Goal: Transaction & Acquisition: Purchase product/service

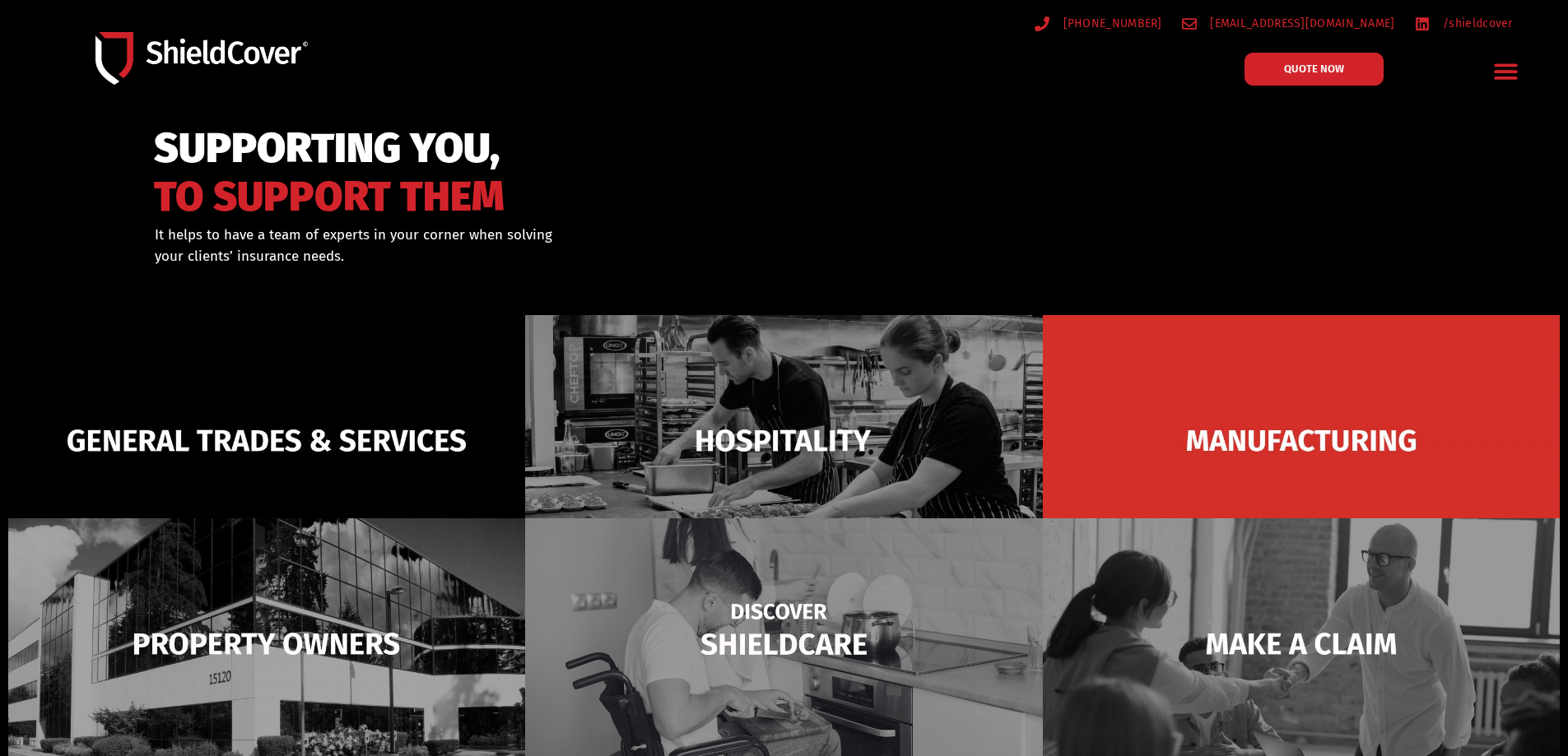
scroll to position [247, 0]
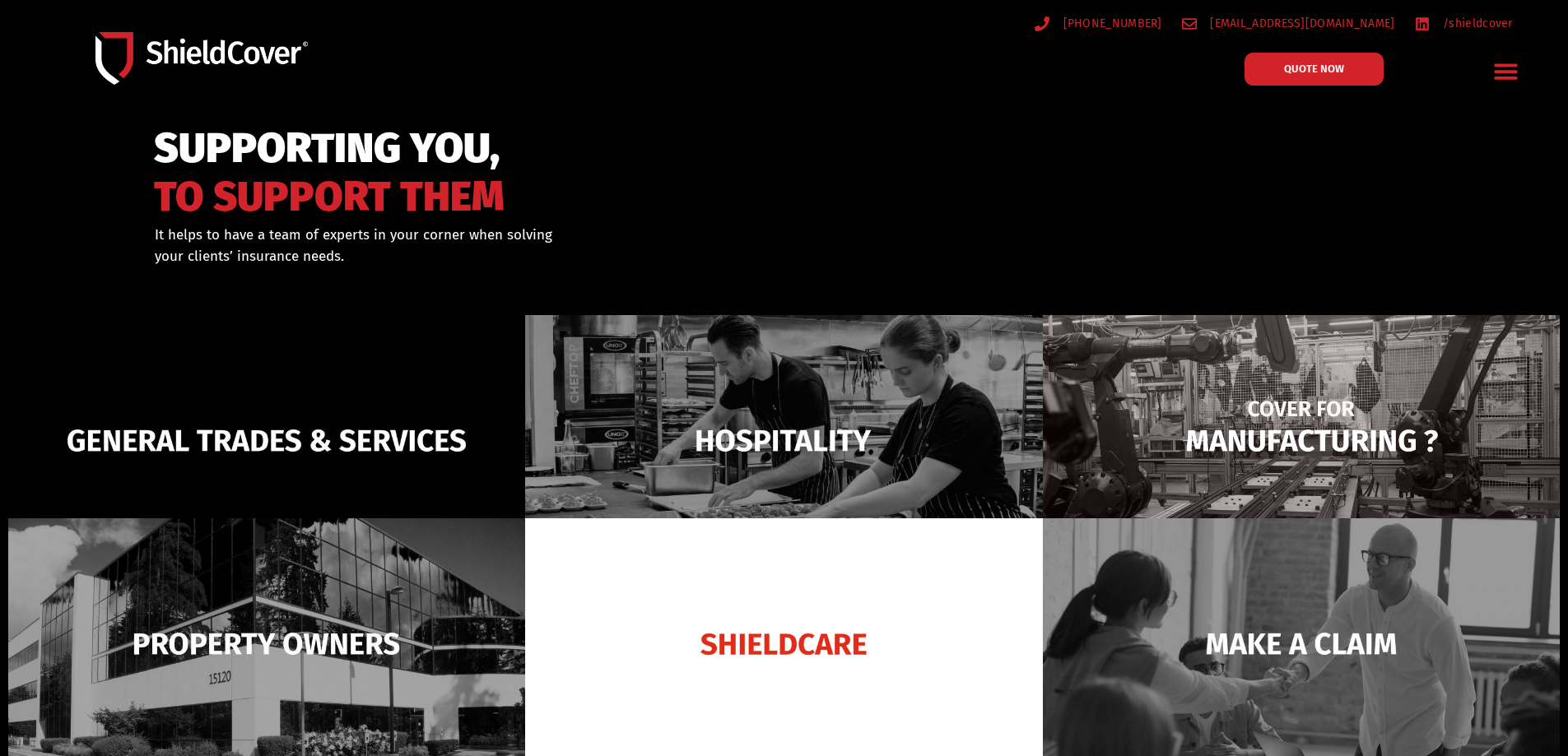
click at [1414, 427] on img at bounding box center [1301, 440] width 517 height 251
click at [1268, 428] on img at bounding box center [1301, 440] width 517 height 251
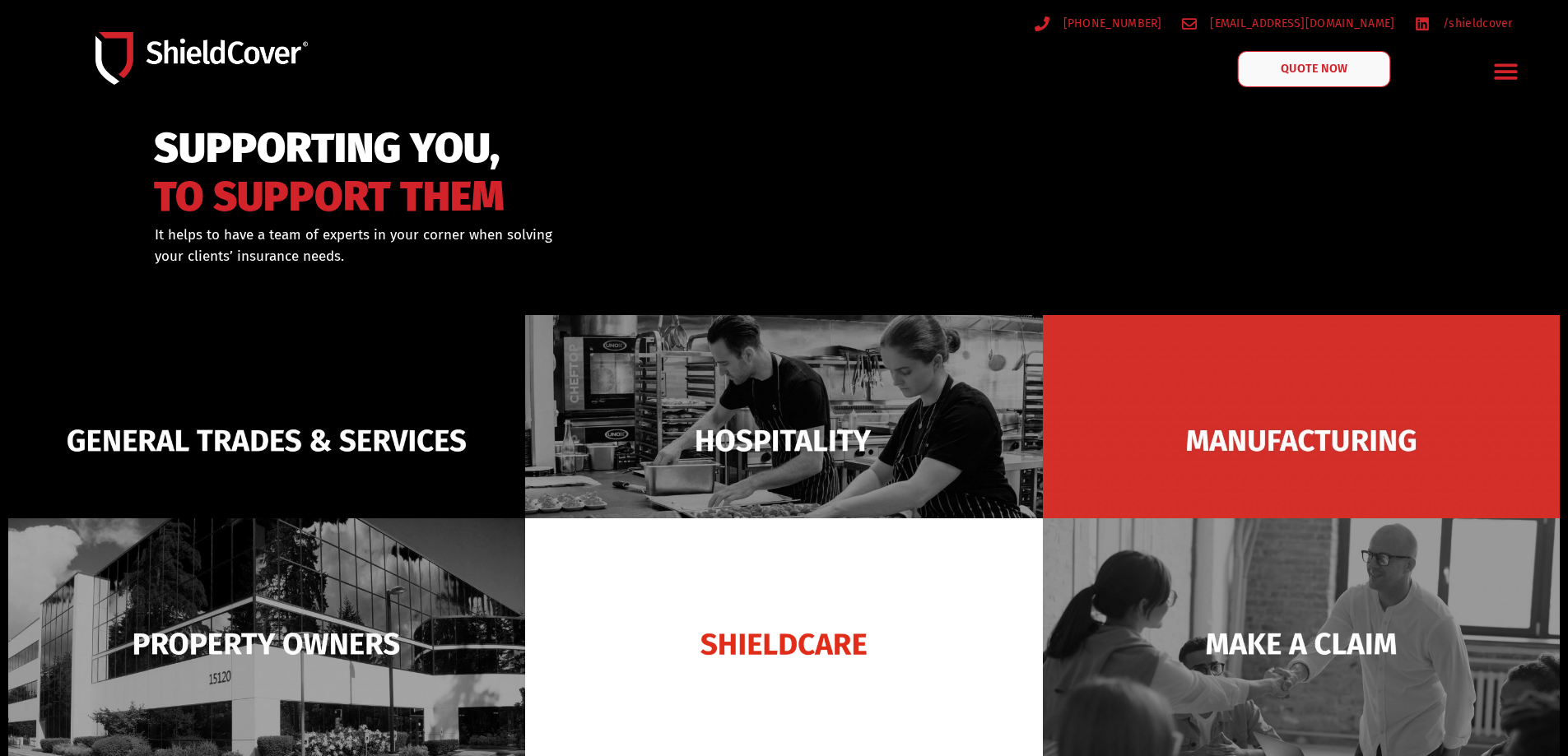
click at [1319, 74] on span "QUOTE NOW" at bounding box center [1313, 69] width 66 height 12
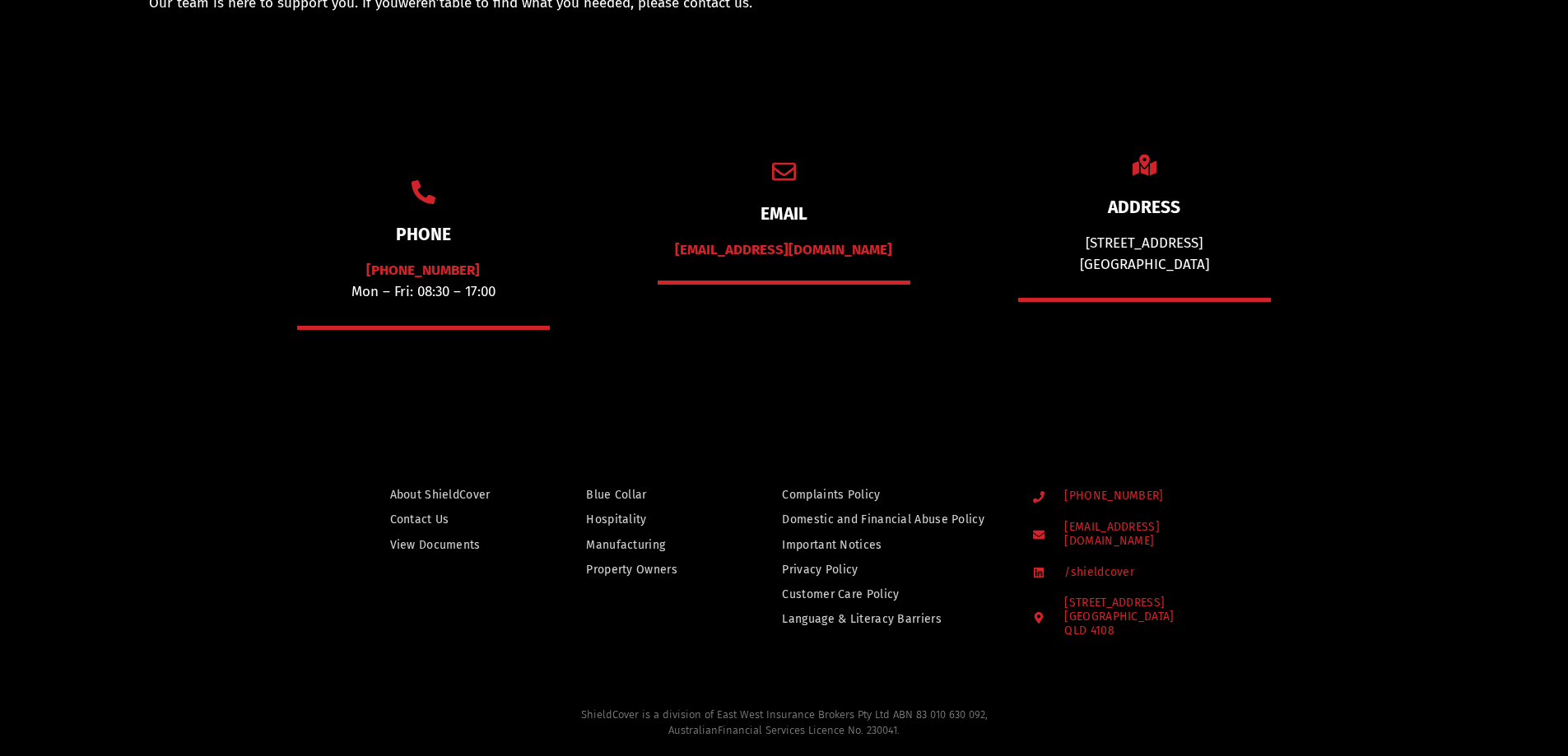
scroll to position [247, 0]
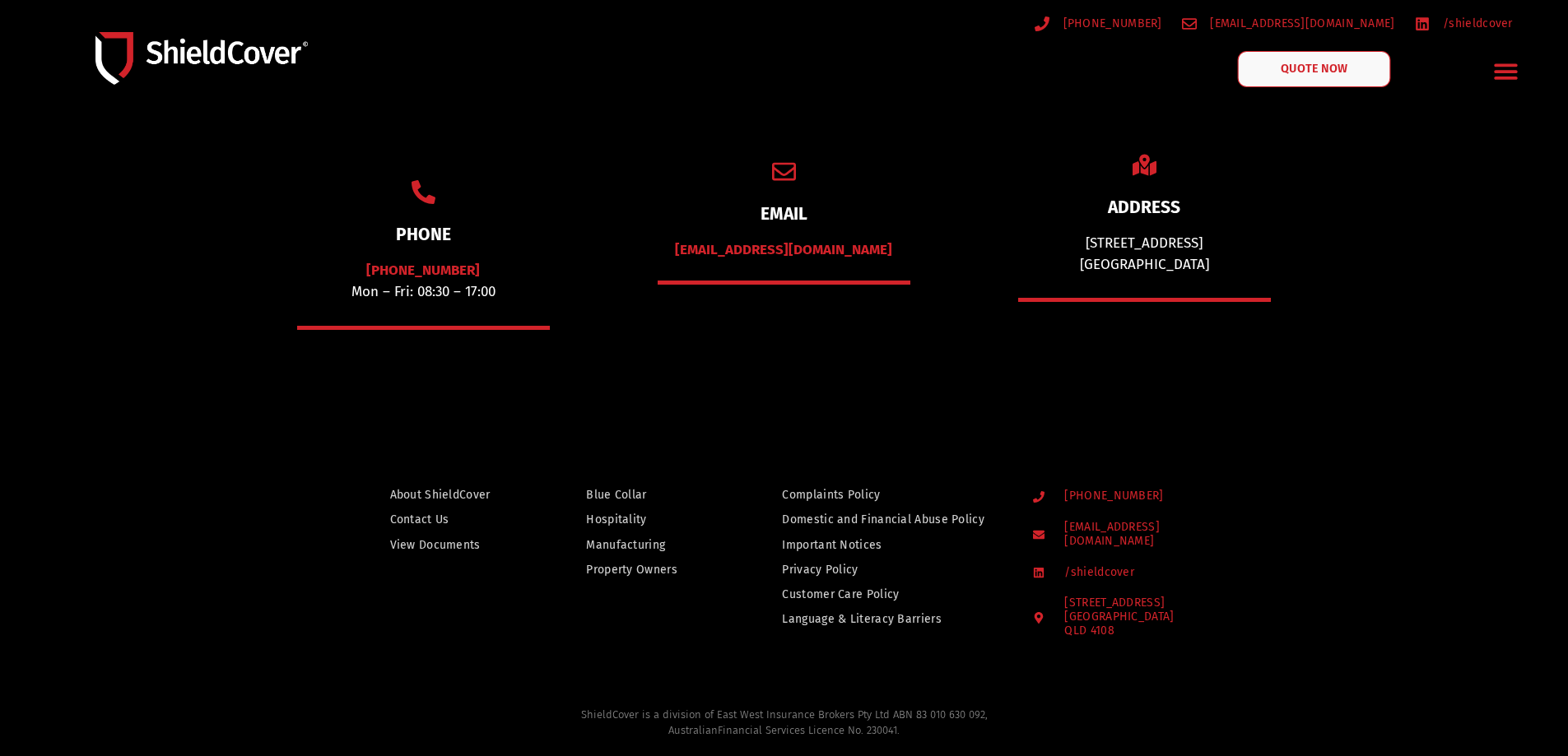
click at [1295, 60] on link "QUOTE NOW" at bounding box center [1314, 69] width 153 height 37
